Goal: Ask a question

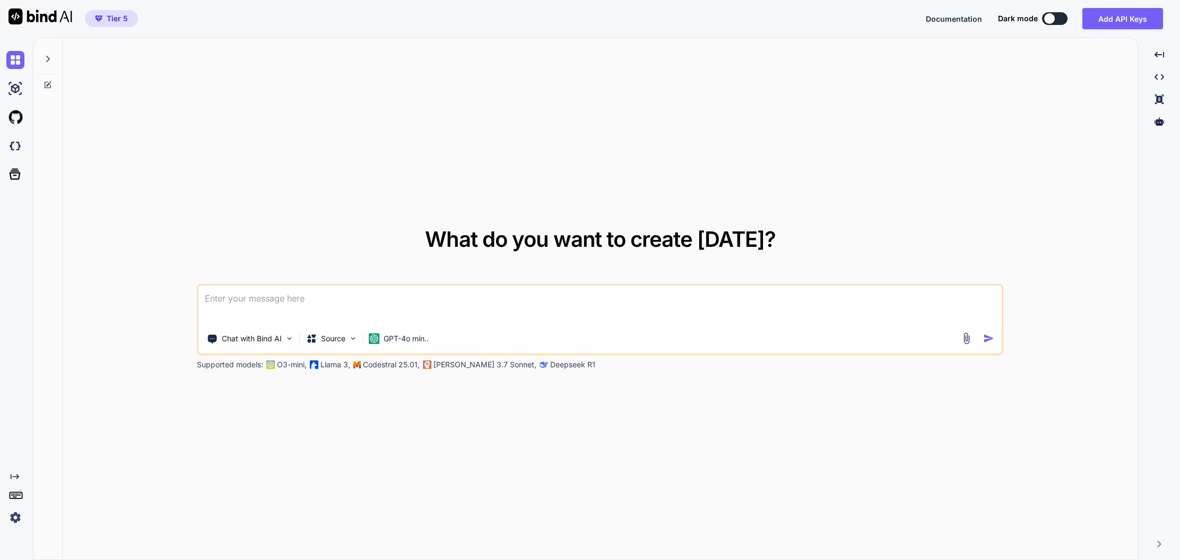
click at [45, 57] on icon at bounding box center [48, 59] width 8 height 8
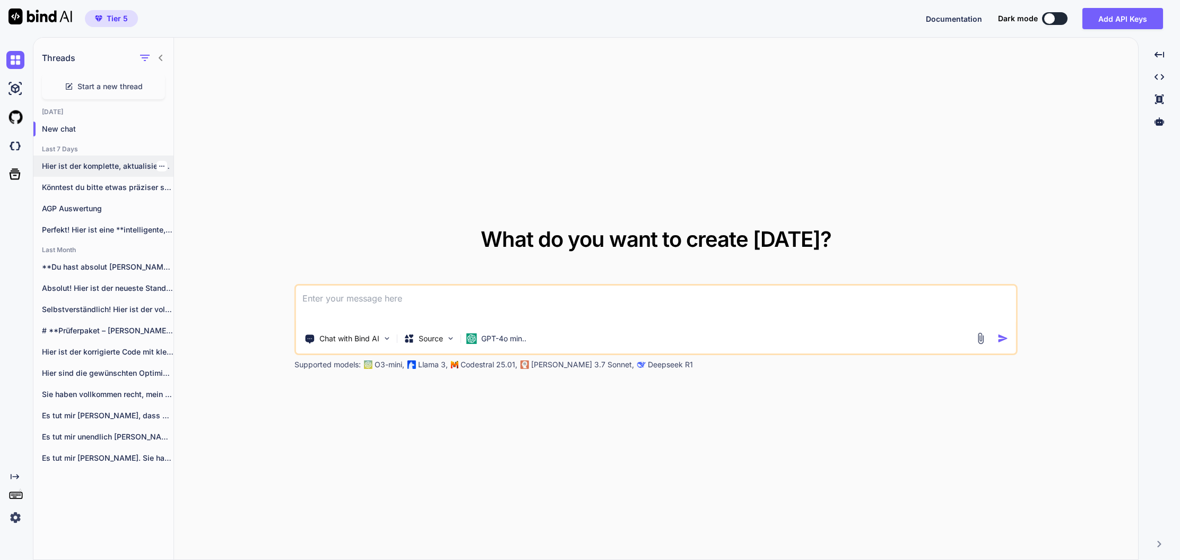
click at [97, 168] on p "Hier ist der komplette, aktualisierte Code mit..." at bounding box center [108, 166] width 132 height 11
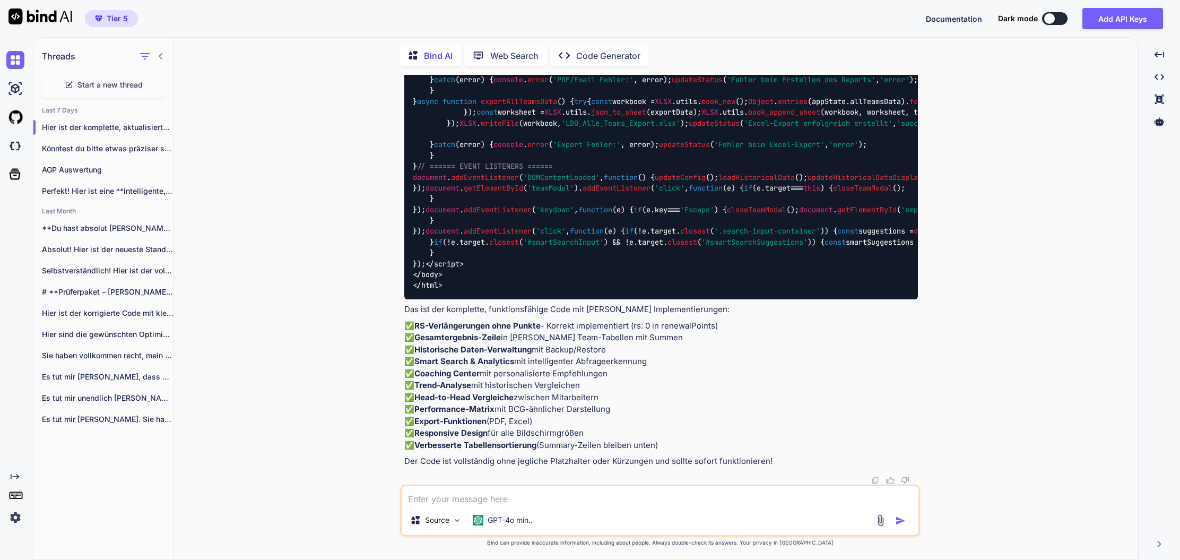
scroll to position [46734, 0]
click at [519, 517] on p "GPT-4o min.." at bounding box center [510, 520] width 45 height 11
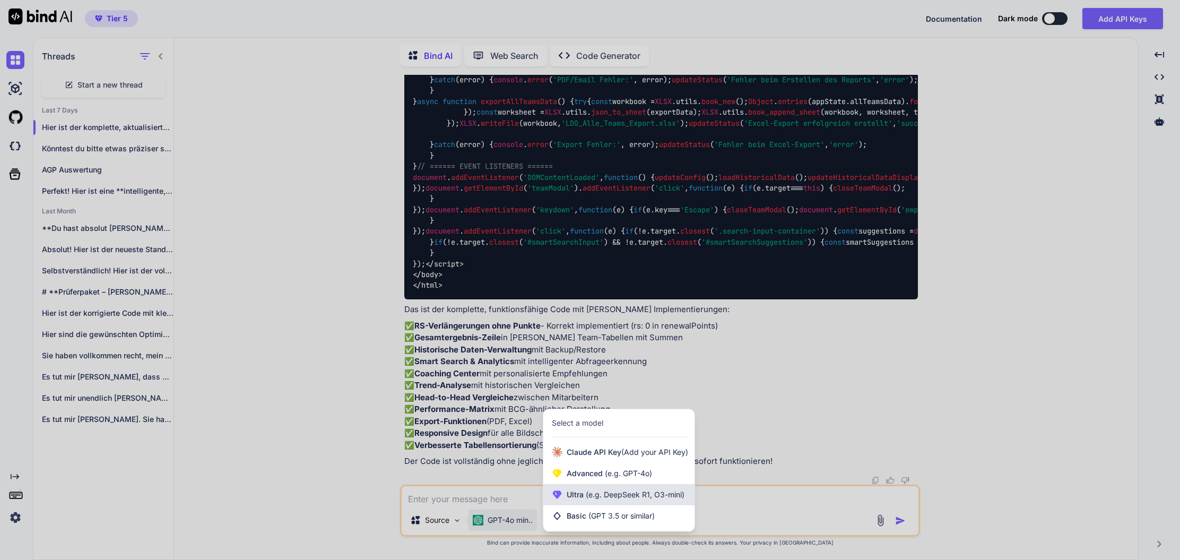
click at [610, 499] on span "Ultra (e.g. DeepSeek R1, O3-mini)" at bounding box center [626, 494] width 118 height 11
type textarea "x"
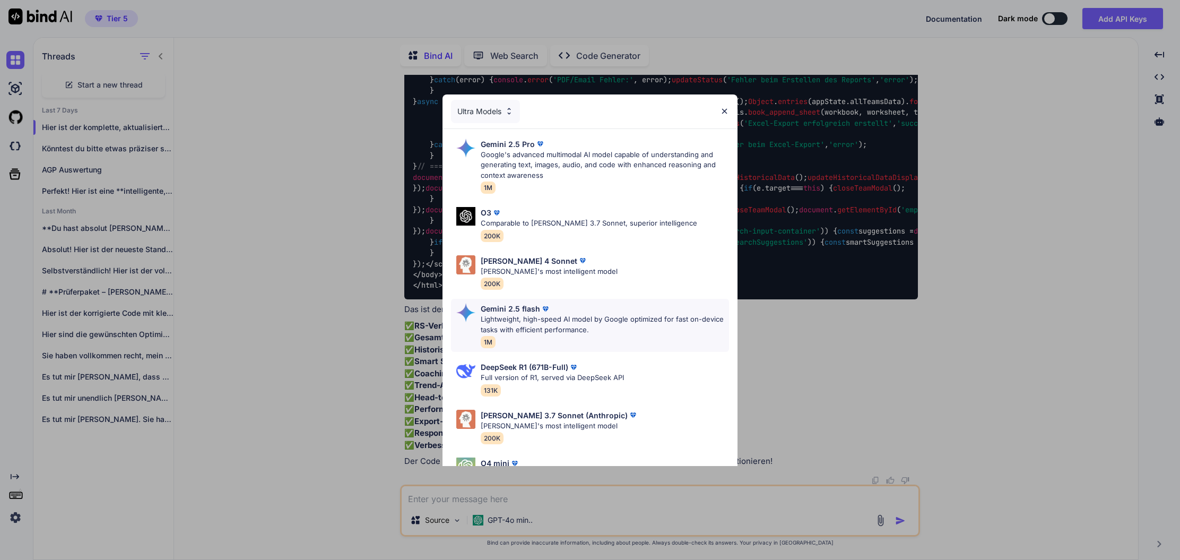
scroll to position [0, 0]
click at [488, 120] on div "Ultra Models" at bounding box center [485, 111] width 69 height 23
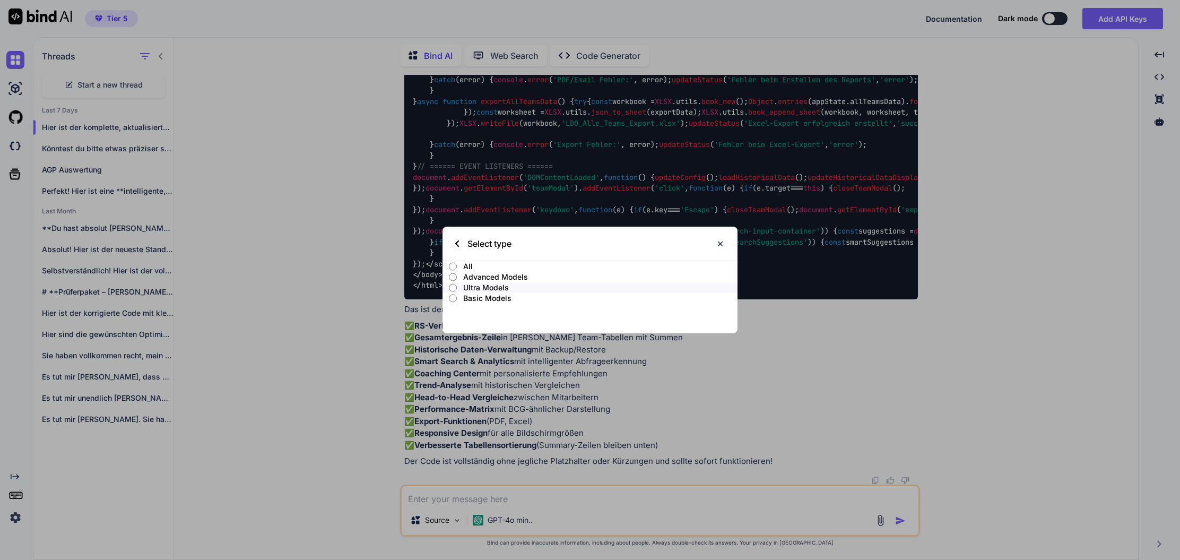
click at [474, 267] on p "All" at bounding box center [600, 266] width 274 height 11
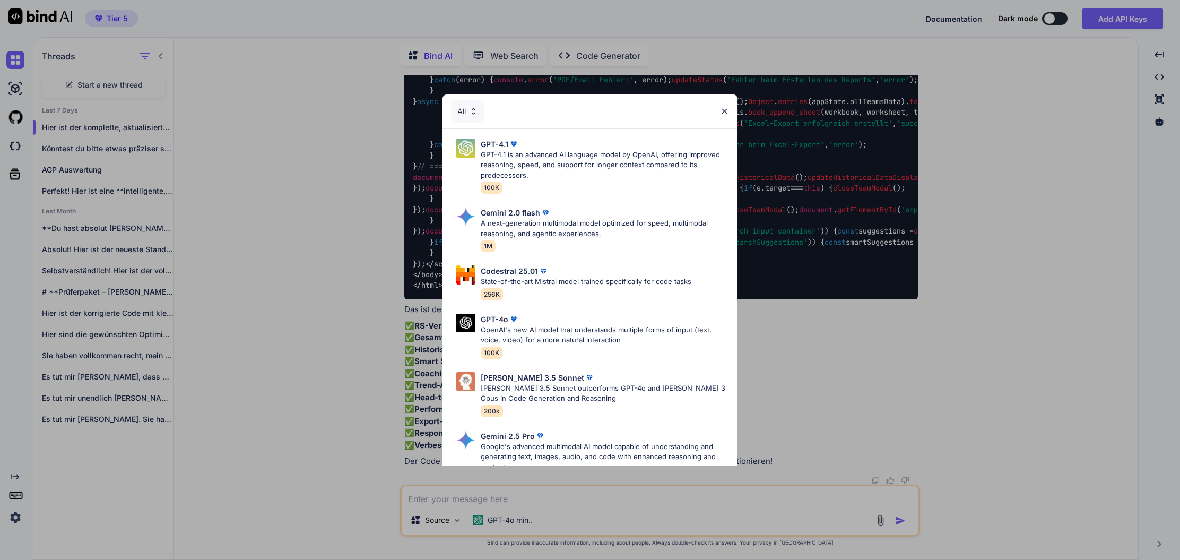
drag, startPoint x: 726, startPoint y: 110, endPoint x: 855, endPoint y: 154, distance: 136.1
click at [726, 110] on img at bounding box center [724, 111] width 9 height 9
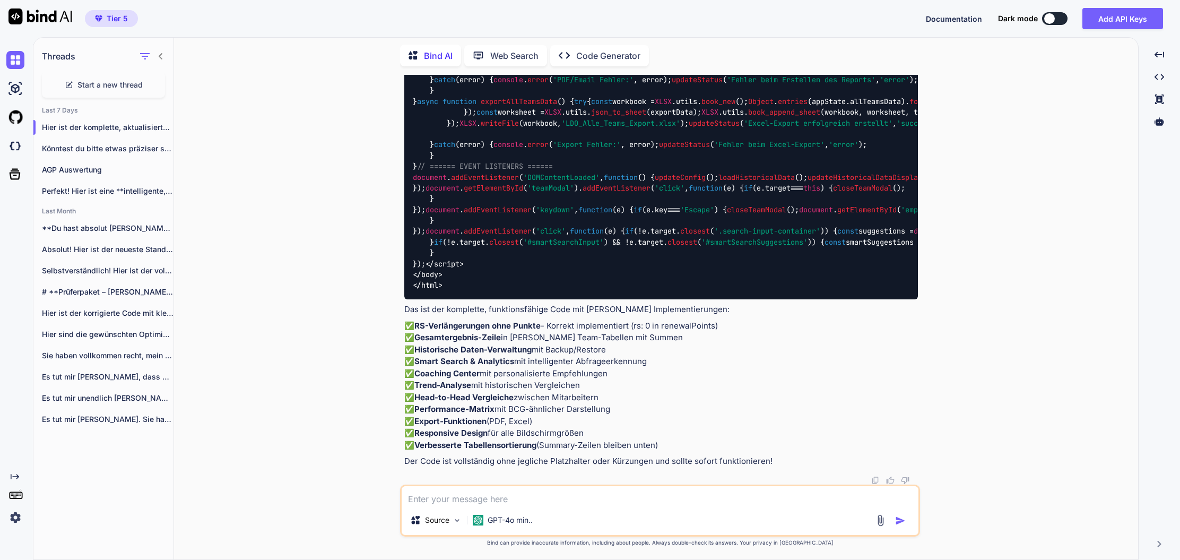
click at [1098, 223] on div "You Berücksichtigen wir bereits, dass es bei RS Verlängerungen keine Verlängeru…" at bounding box center [659, 317] width 955 height 484
click at [136, 82] on span "Start a new thread" at bounding box center [109, 85] width 65 height 11
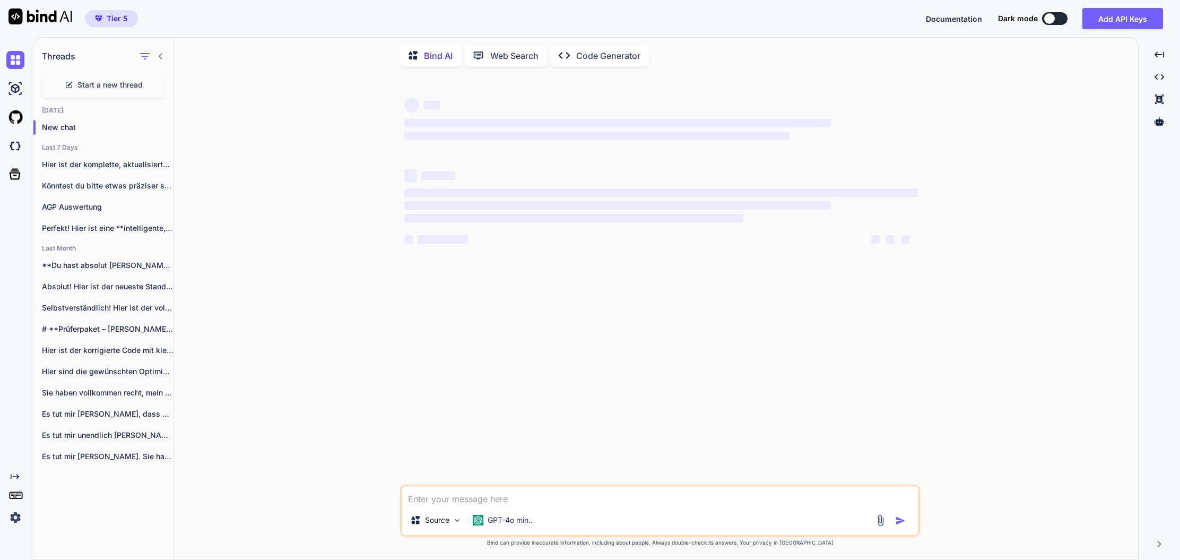
click at [136, 82] on span "Start a new thread" at bounding box center [109, 85] width 65 height 11
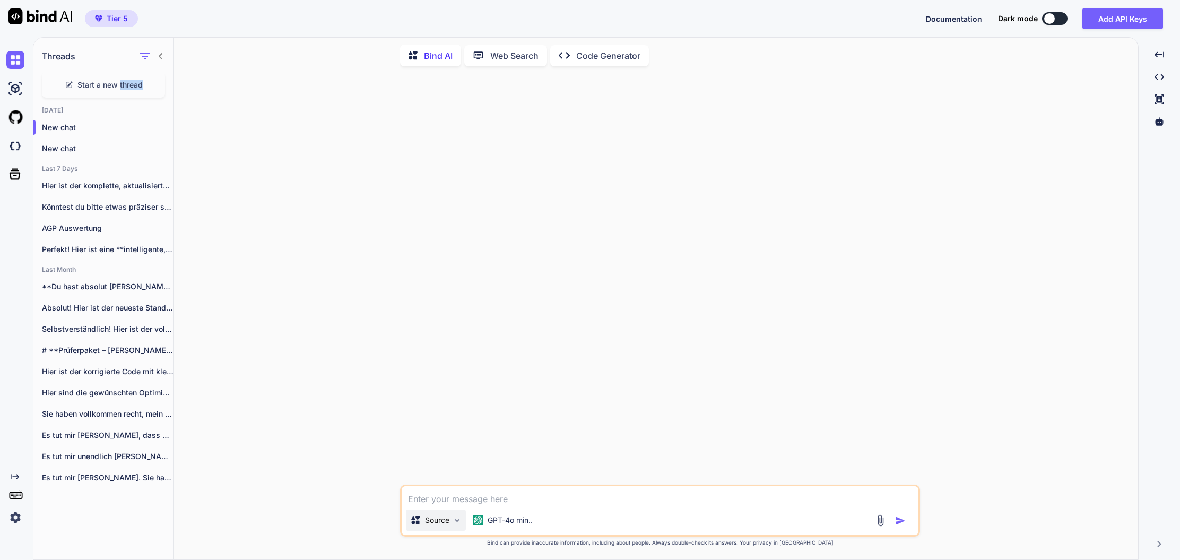
scroll to position [0, 0]
click at [456, 518] on img at bounding box center [457, 520] width 9 height 9
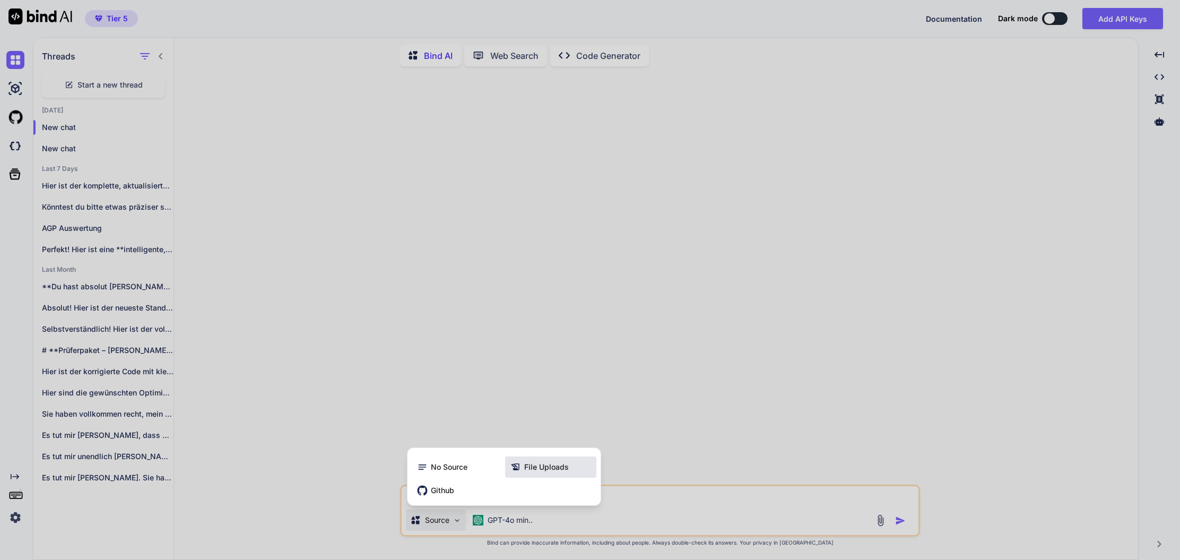
click at [550, 465] on span "File Uploads" at bounding box center [546, 467] width 45 height 11
